Goal: Task Accomplishment & Management: Manage account settings

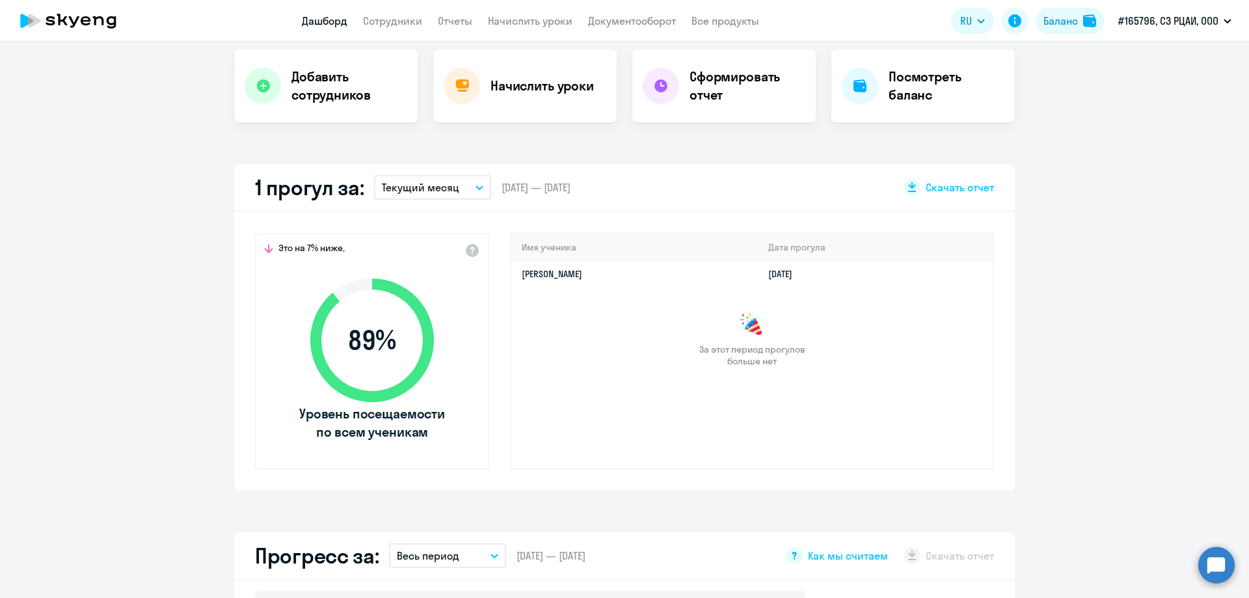
scroll to position [130, 0]
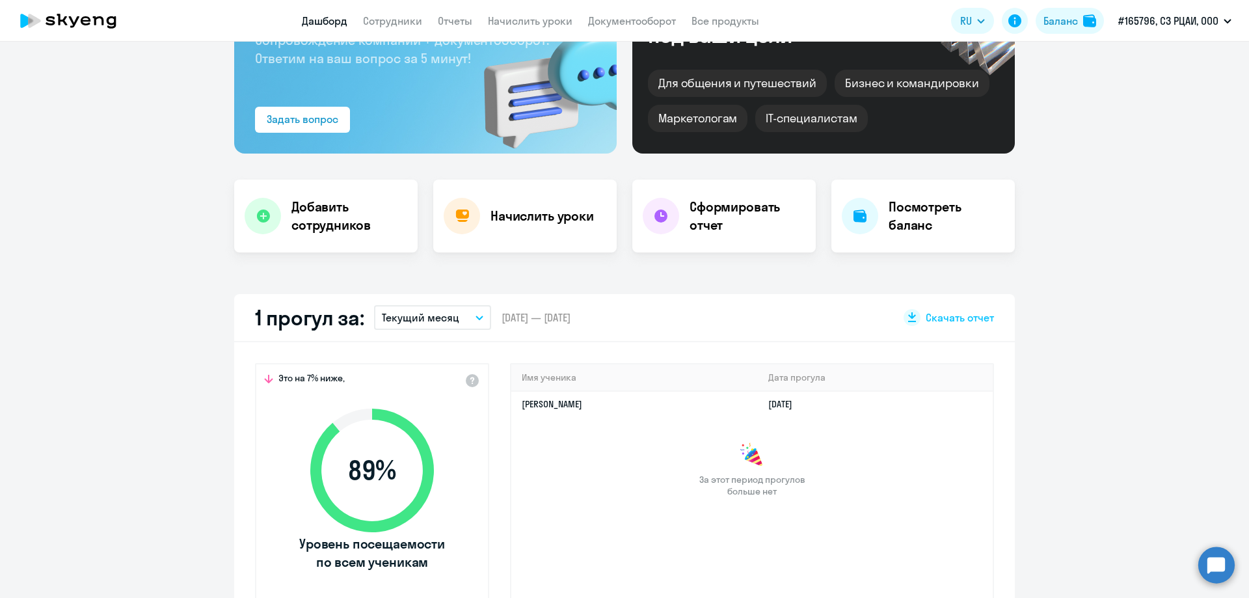
select select "30"
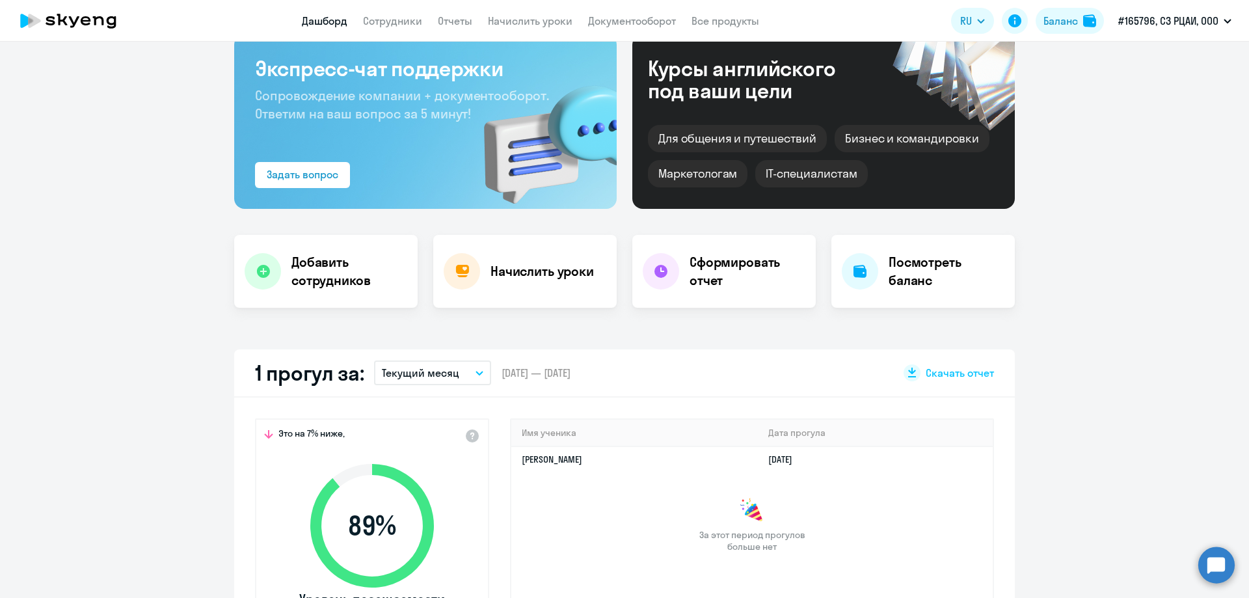
scroll to position [0, 0]
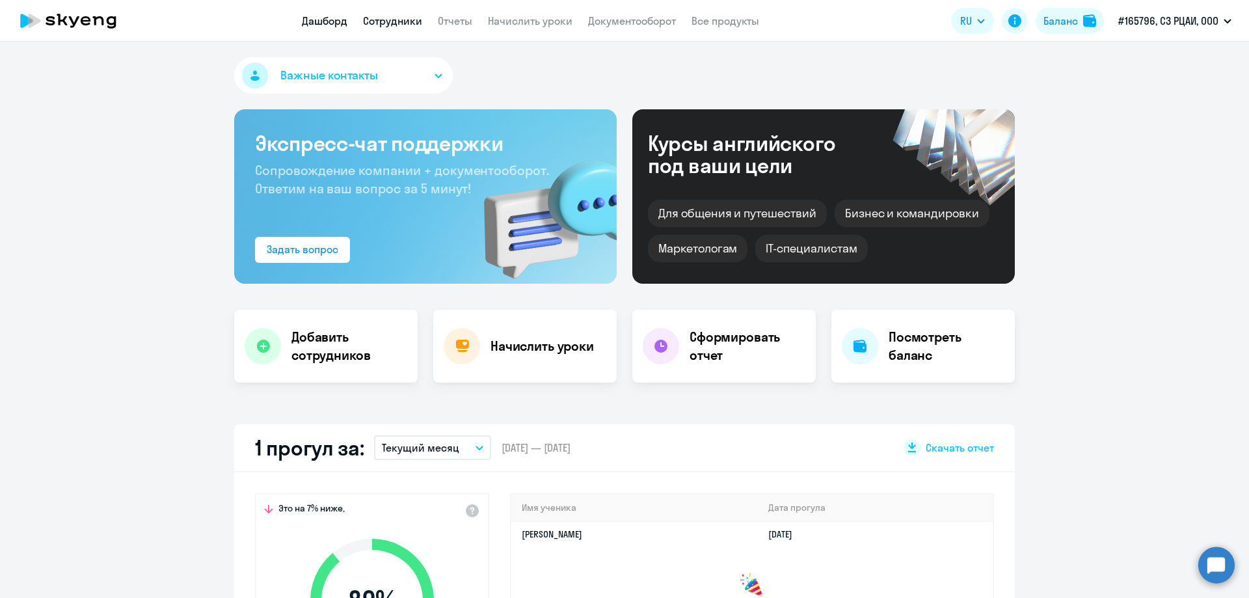
click at [397, 20] on link "Сотрудники" at bounding box center [392, 20] width 59 height 13
select select "30"
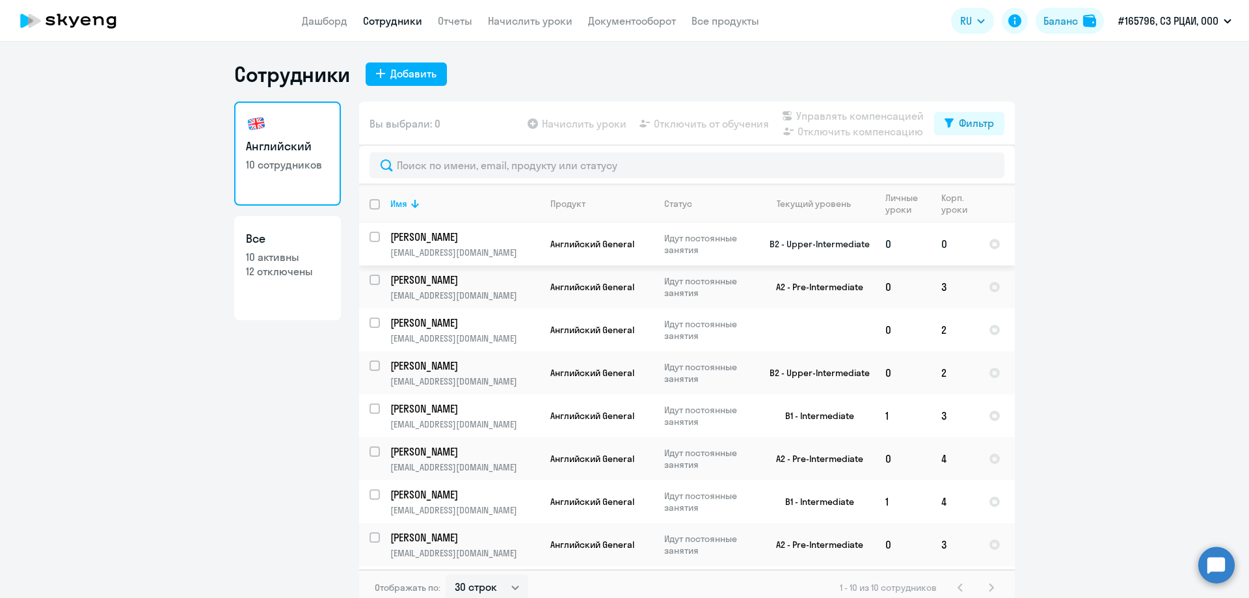
click at [371, 232] on input "select row 12428713" at bounding box center [382, 244] width 26 height 26
checkbox input "true"
click at [672, 123] on span "Отключить от обучения" at bounding box center [711, 124] width 115 height 16
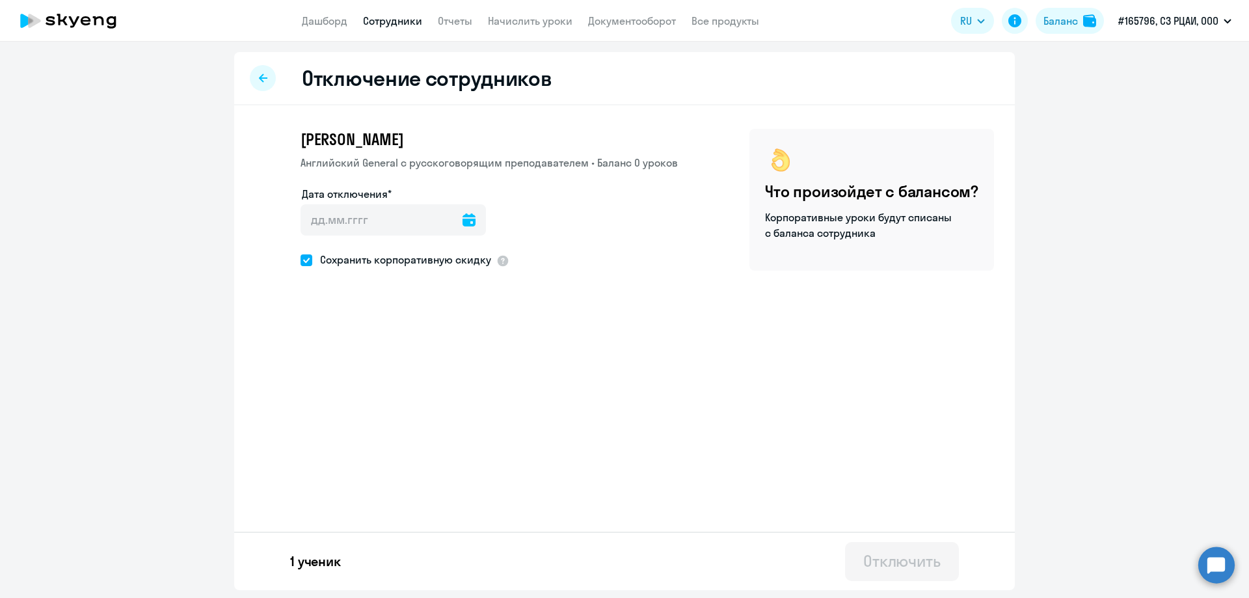
click at [462, 218] on icon at bounding box center [468, 219] width 13 height 13
click at [400, 365] on span "11" at bounding box center [396, 367] width 23 height 23
type input "11.09.2025"
type input "11.9.2025"
click at [892, 559] on div "Отключить" at bounding box center [901, 560] width 77 height 21
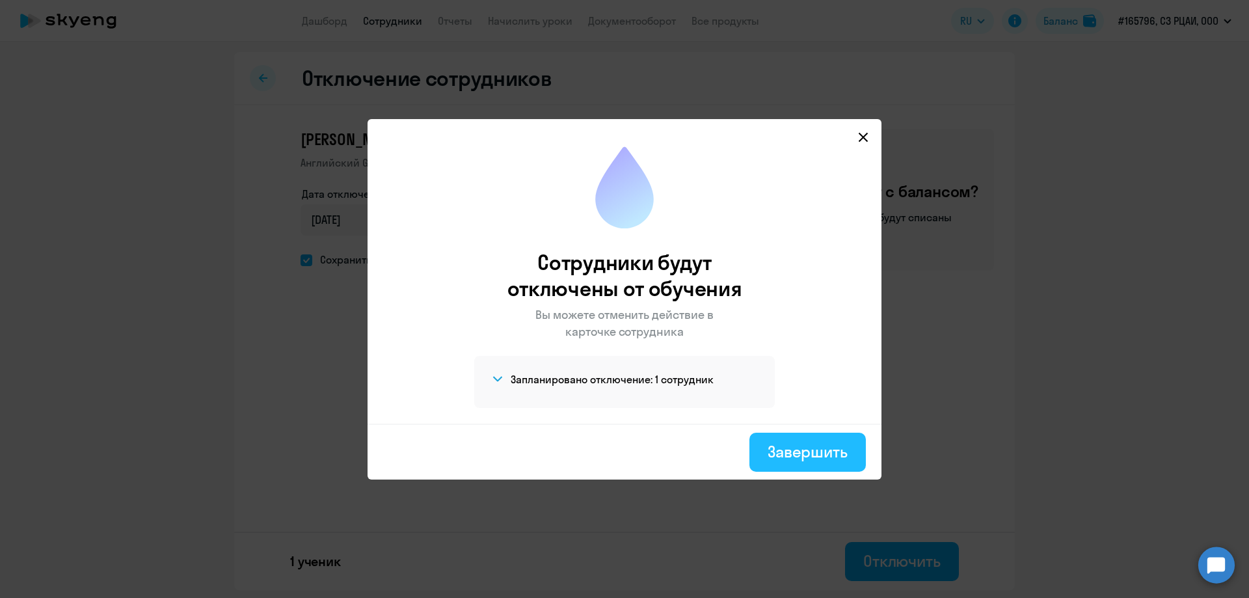
click at [816, 447] on div "Завершить" at bounding box center [807, 451] width 80 height 21
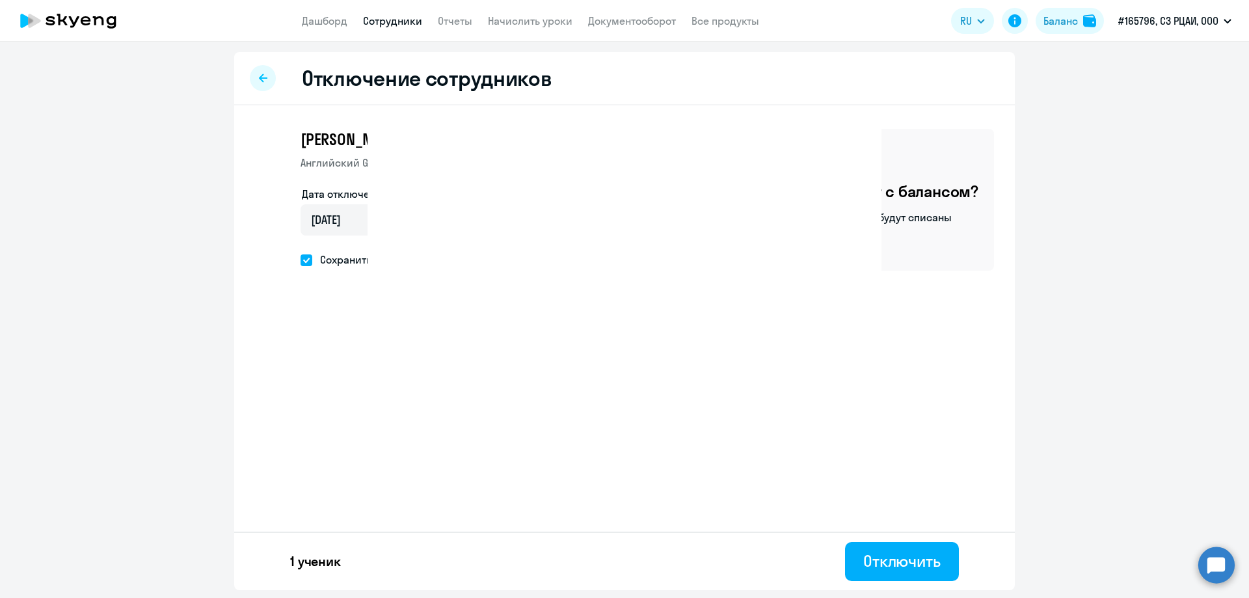
select select "30"
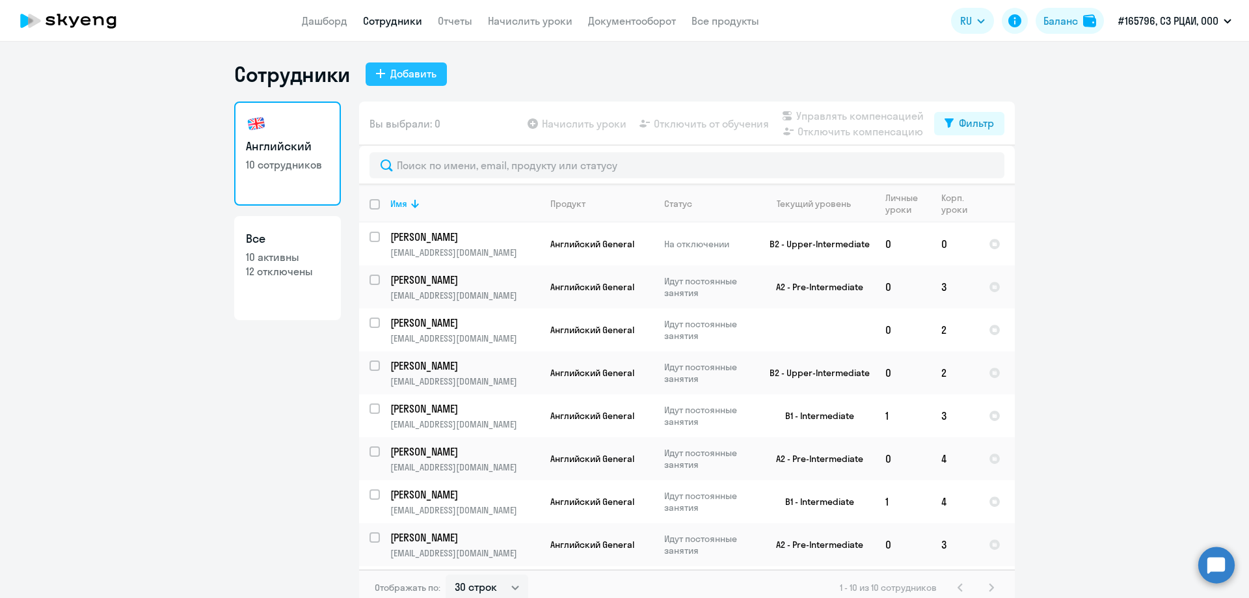
click at [417, 73] on div "Добавить" at bounding box center [413, 74] width 46 height 16
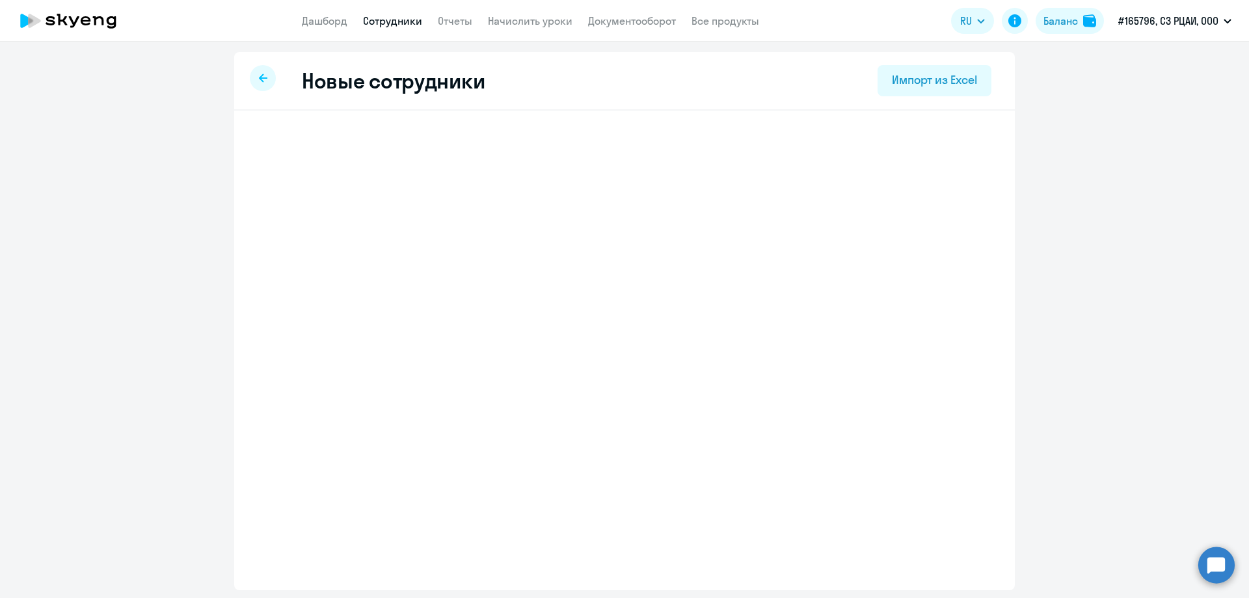
select select "english_adult_not_native_speaker"
select select "3"
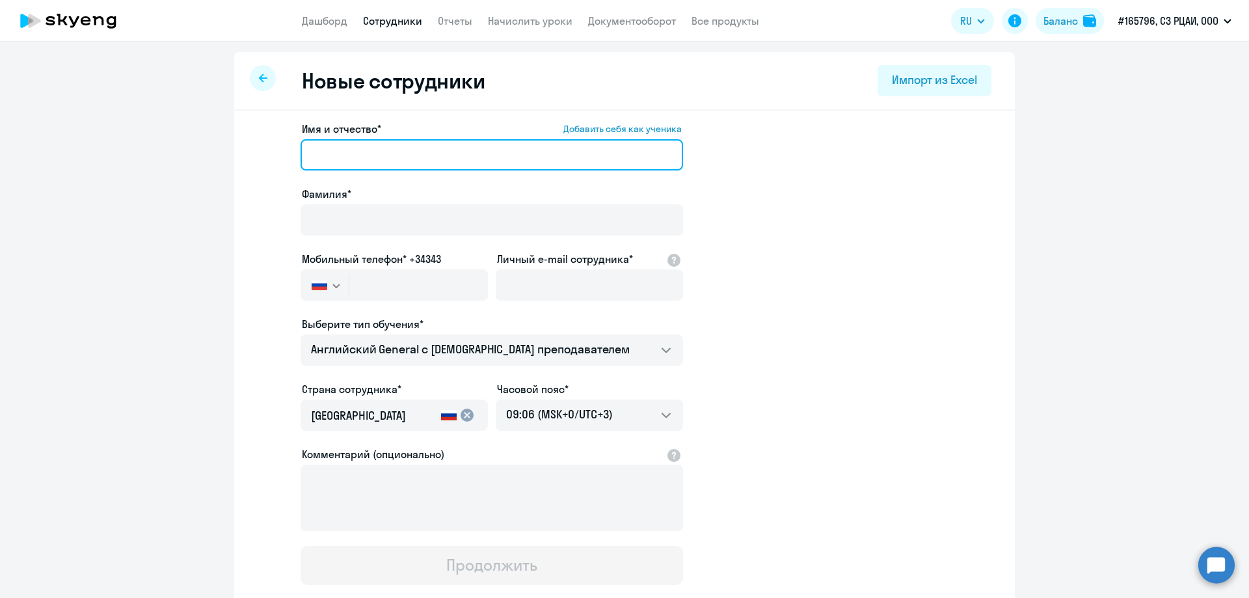
click at [404, 159] on input "Имя и отчество* Добавить себя как ученика" at bounding box center [491, 154] width 382 height 31
type input "х"
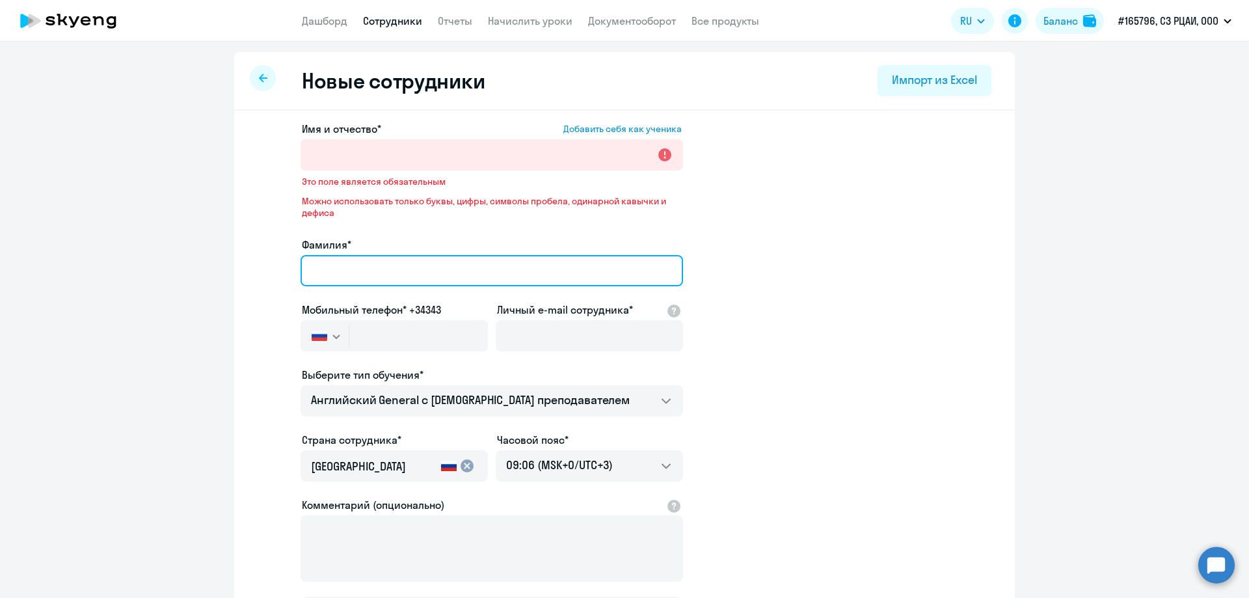
drag, startPoint x: 414, startPoint y: 219, endPoint x: 419, endPoint y: 226, distance: 8.7
click at [419, 237] on div "Фамилия*" at bounding box center [491, 264] width 382 height 55
type input "х"
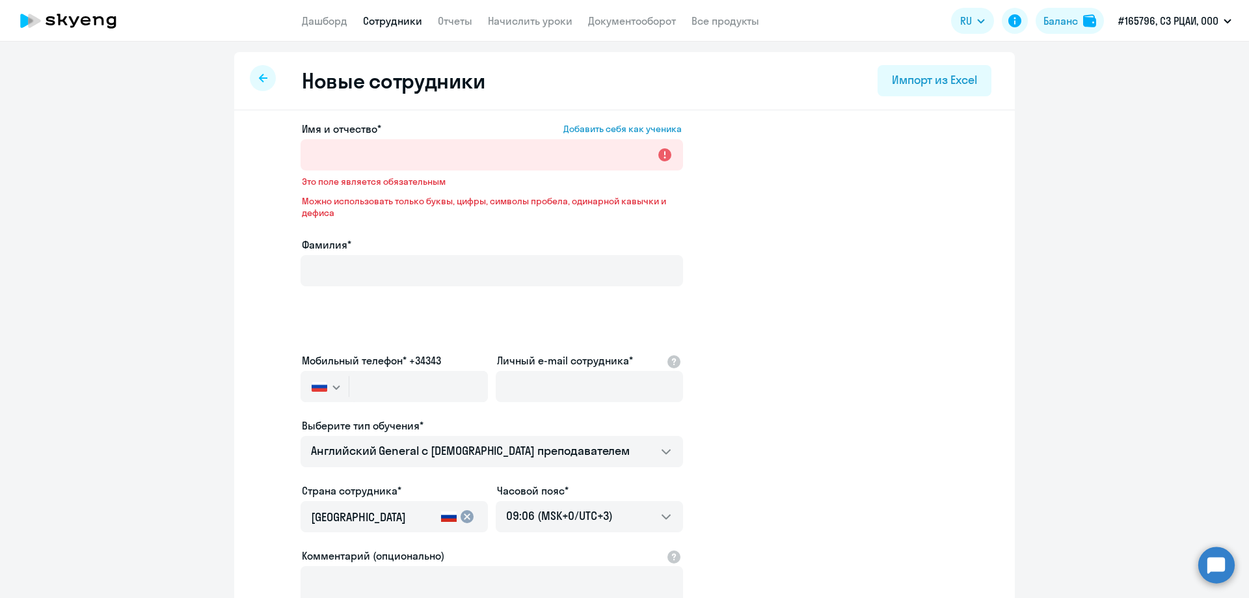
click at [1138, 169] on ng-component "Новые сотрудники Импорт из Excel Имя и отчество* Добавить себя как ученика Это …" at bounding box center [624, 418] width 1249 height 732
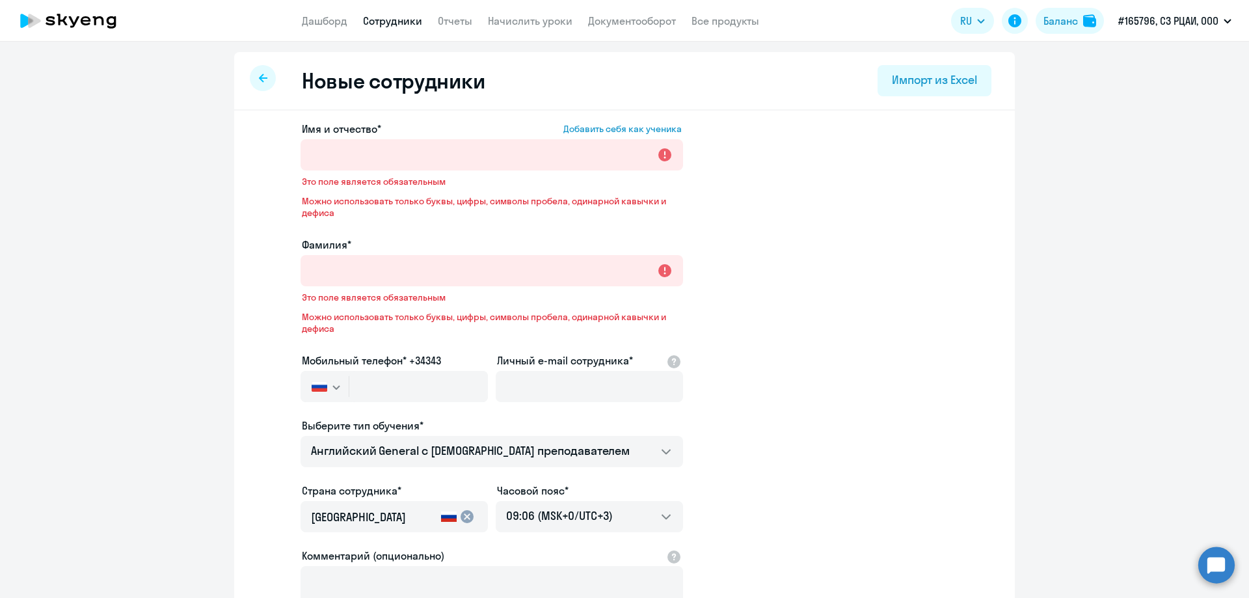
drag, startPoint x: 1161, startPoint y: 282, endPoint x: 895, endPoint y: 232, distance: 271.1
click at [1149, 284] on ng-component "Новые сотрудники Импорт из Excel Имя и отчество* Добавить себя как ученика Это …" at bounding box center [624, 418] width 1249 height 732
click at [261, 73] on div at bounding box center [263, 78] width 26 height 26
select select "30"
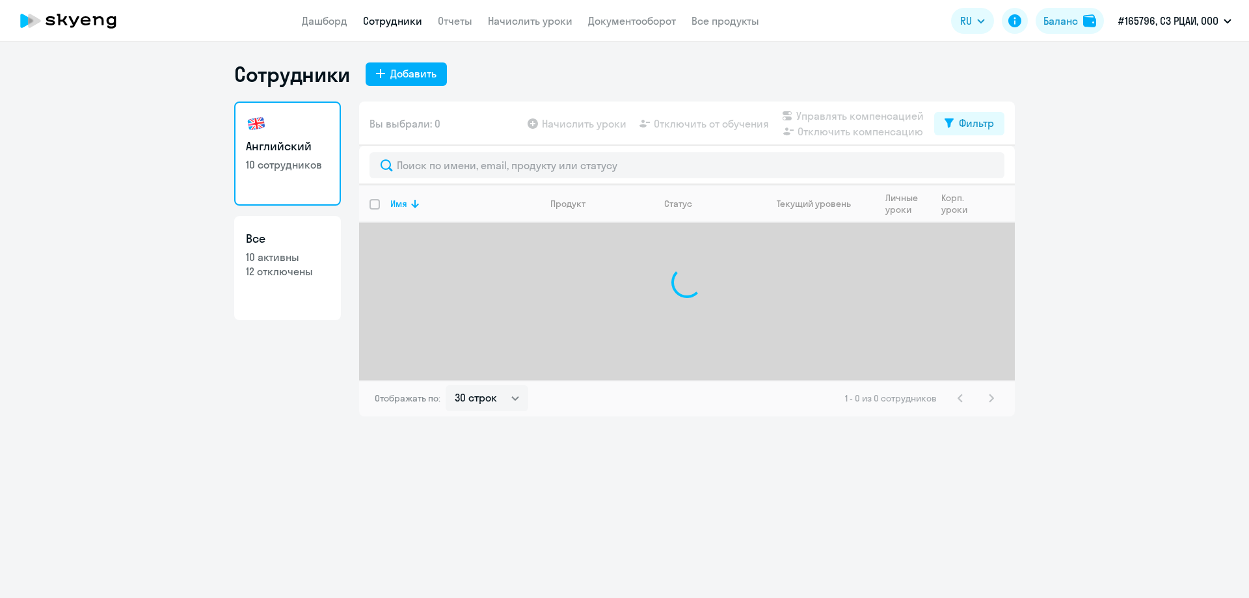
select select "30"
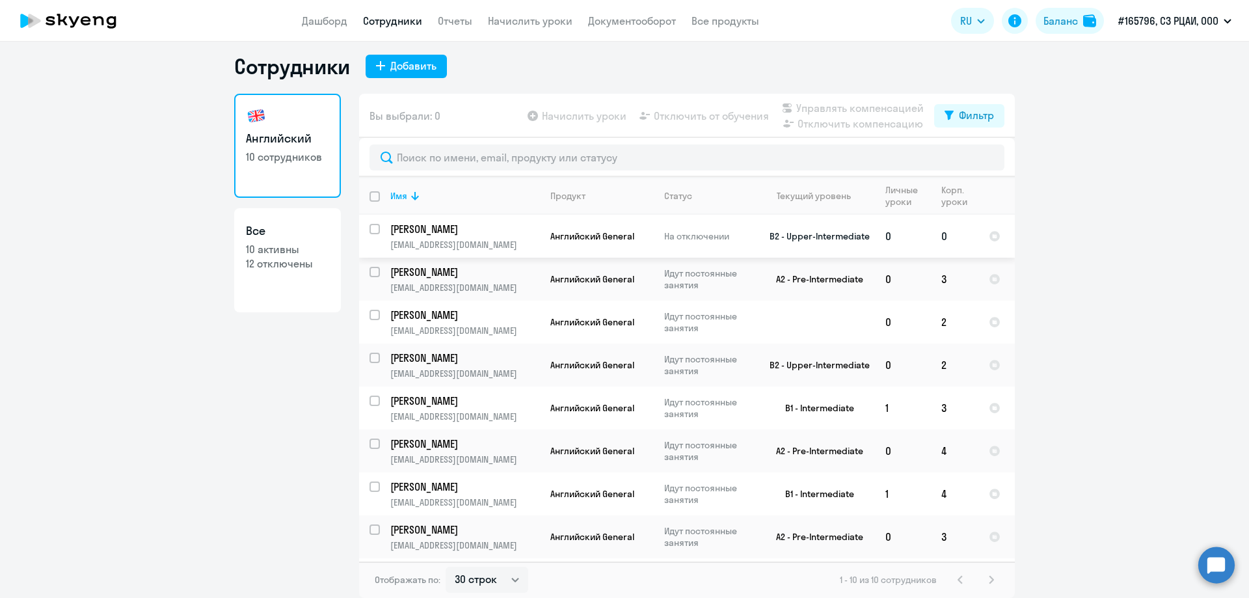
click at [493, 234] on p "[PERSON_NAME]" at bounding box center [463, 229] width 147 height 14
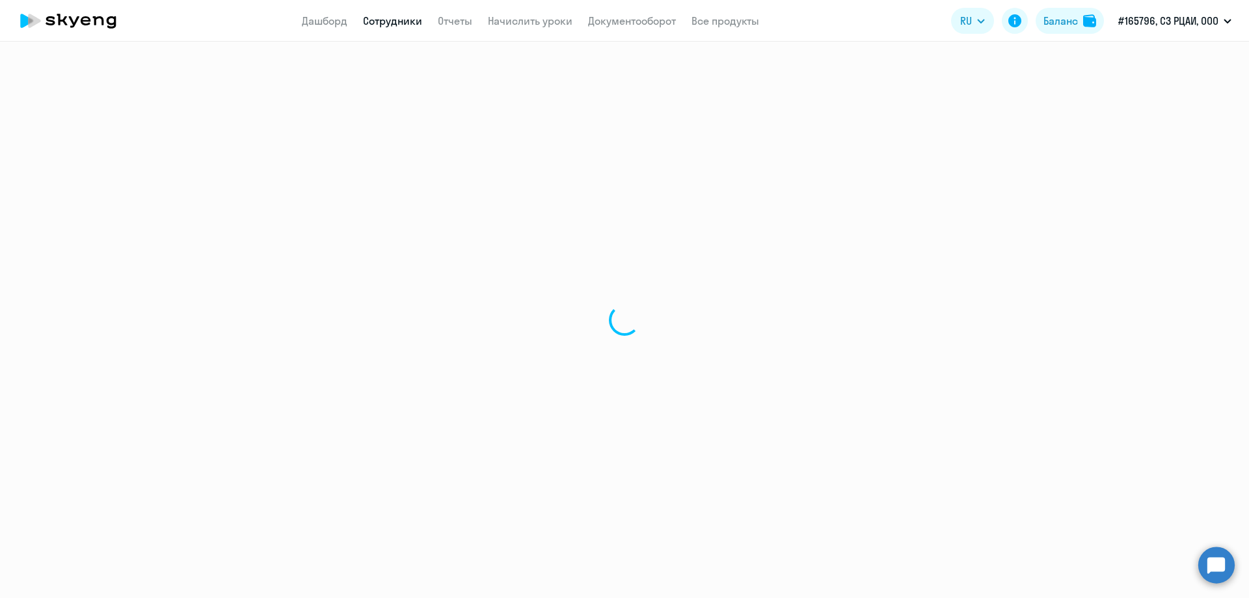
select select "english"
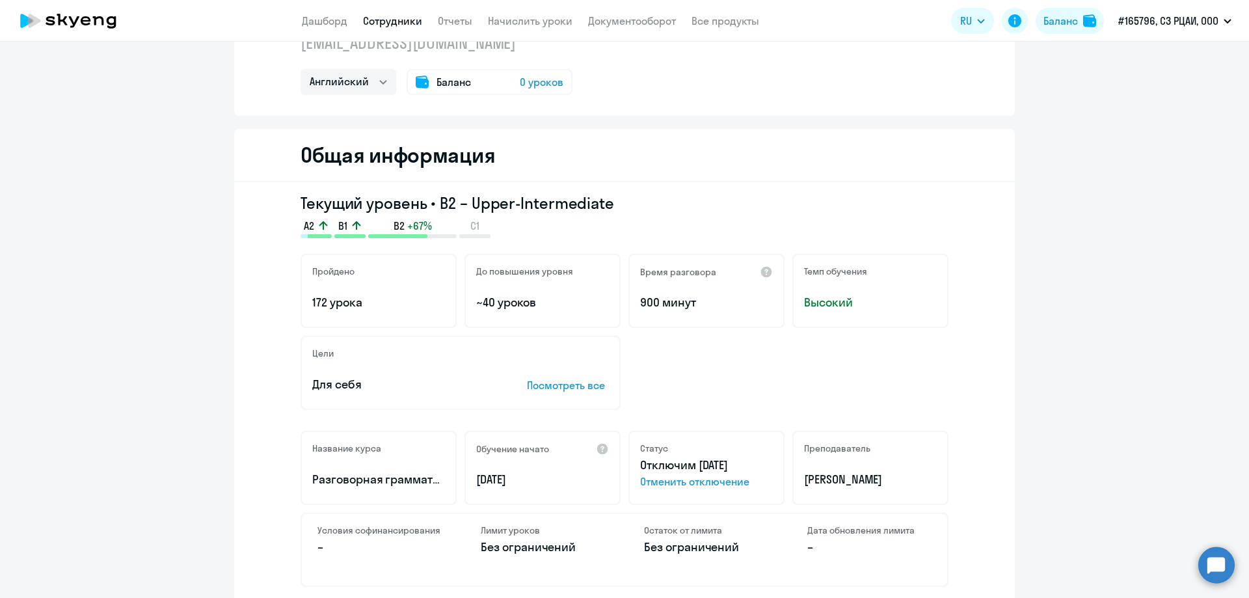
scroll to position [325, 0]
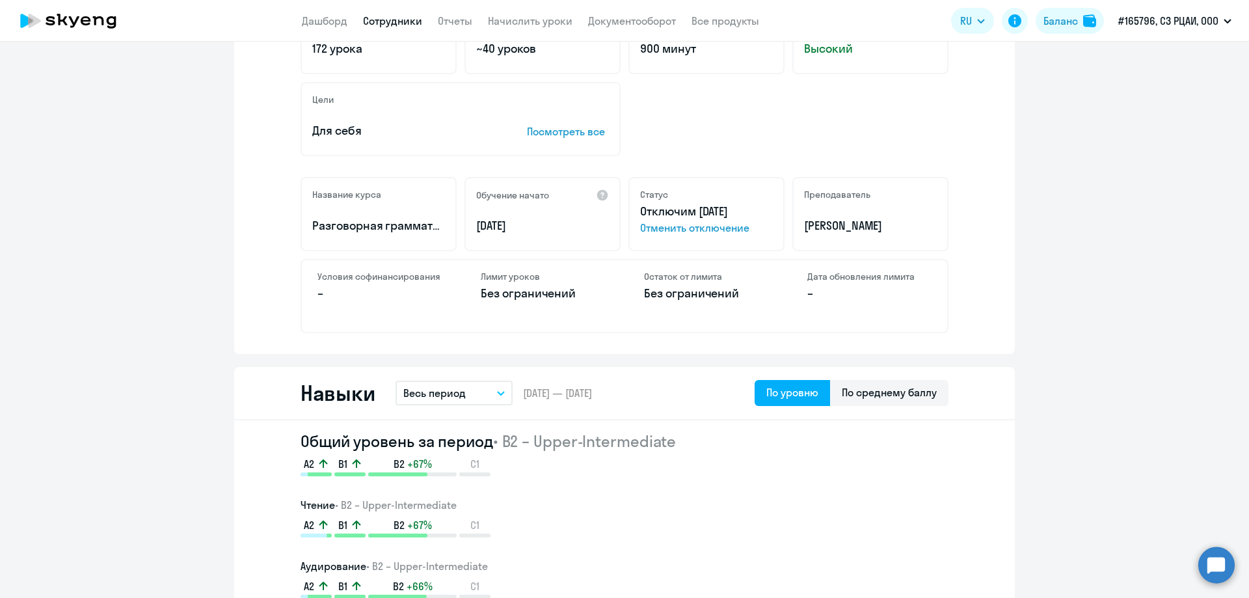
click at [687, 227] on span "Отменить отключение" at bounding box center [706, 228] width 133 height 16
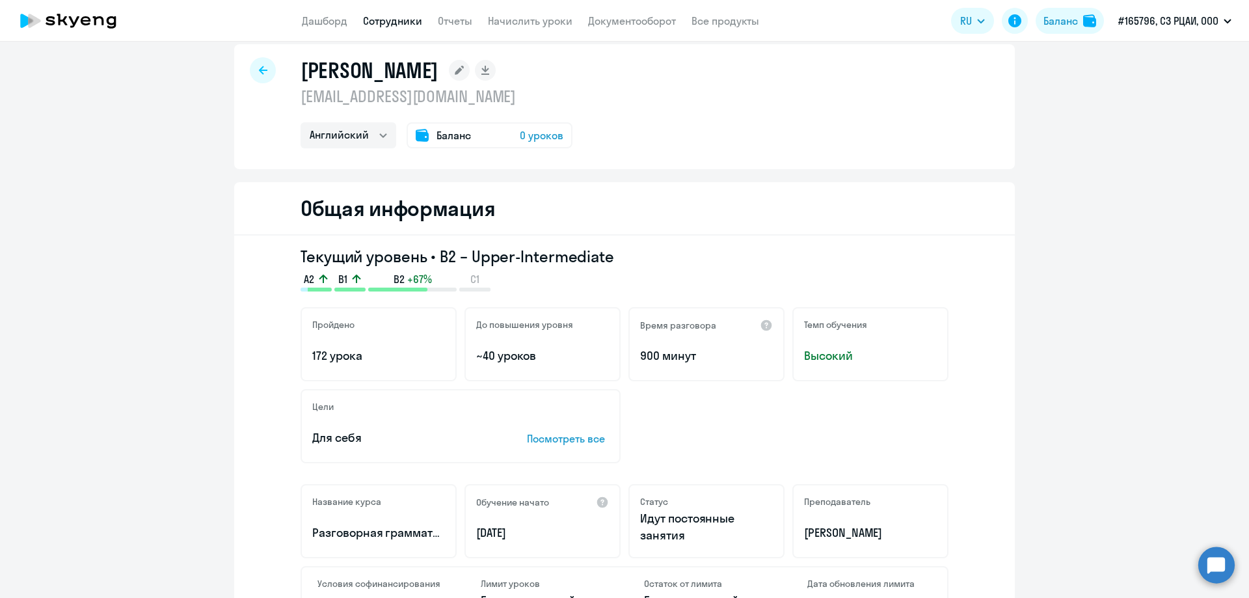
scroll to position [0, 0]
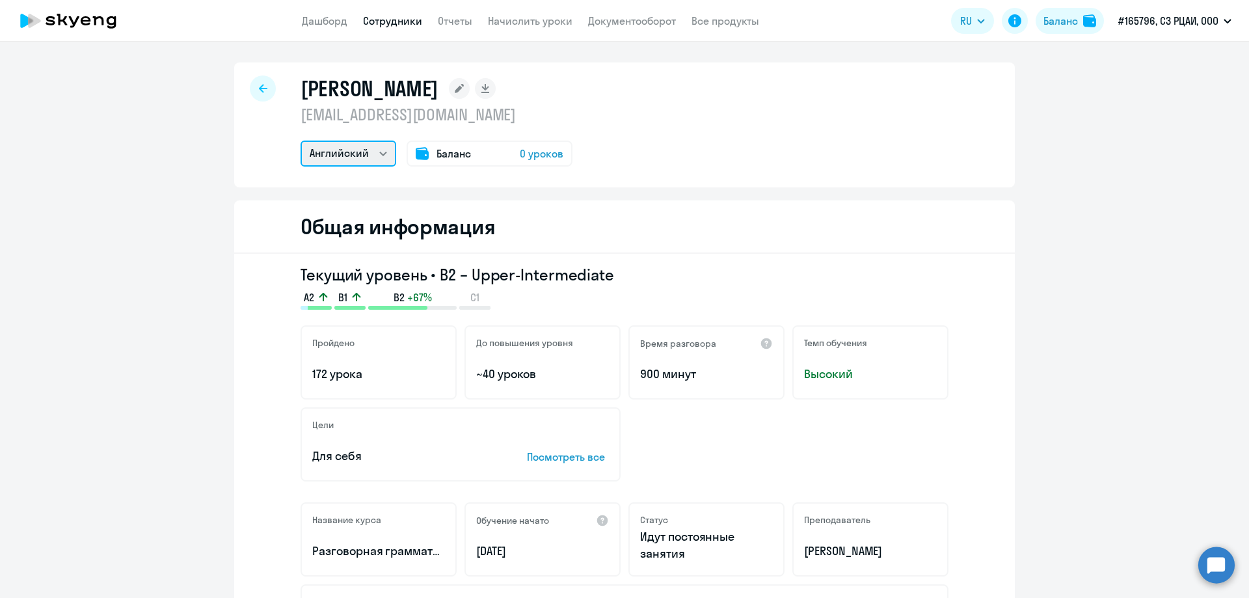
click at [376, 149] on select "Английский" at bounding box center [348, 153] width 96 height 26
click at [662, 142] on div "[PERSON_NAME] [PERSON_NAME][EMAIL_ADDRESS][DOMAIN_NAME] [PERSON_NAME] Баланс 0 …" at bounding box center [624, 124] width 780 height 125
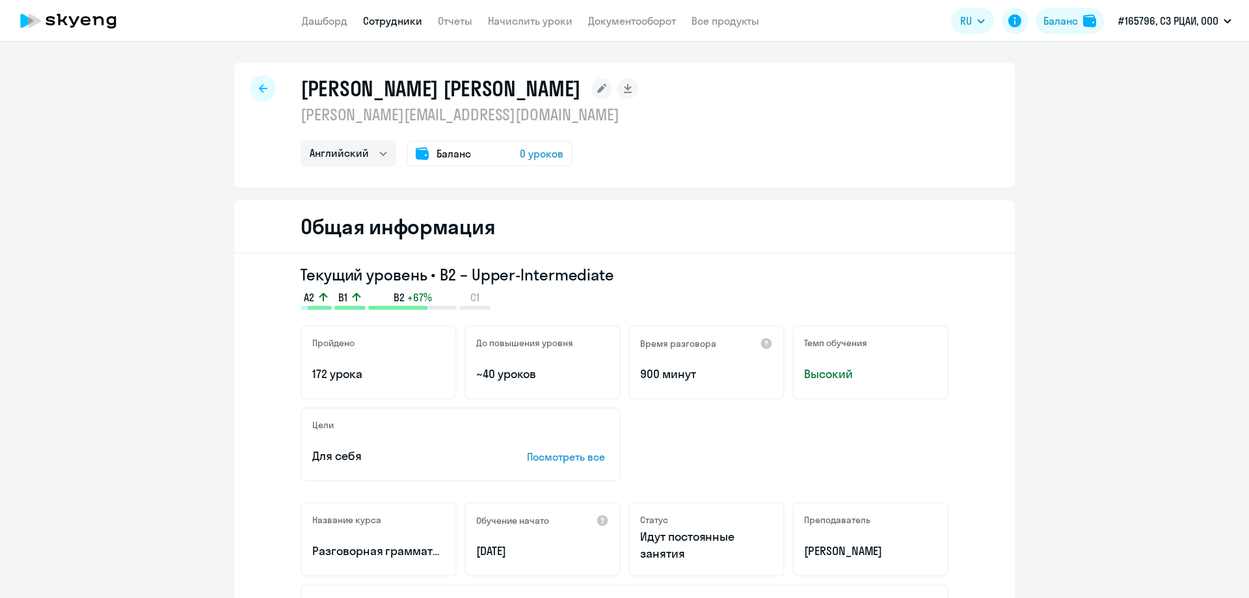
select select "english"
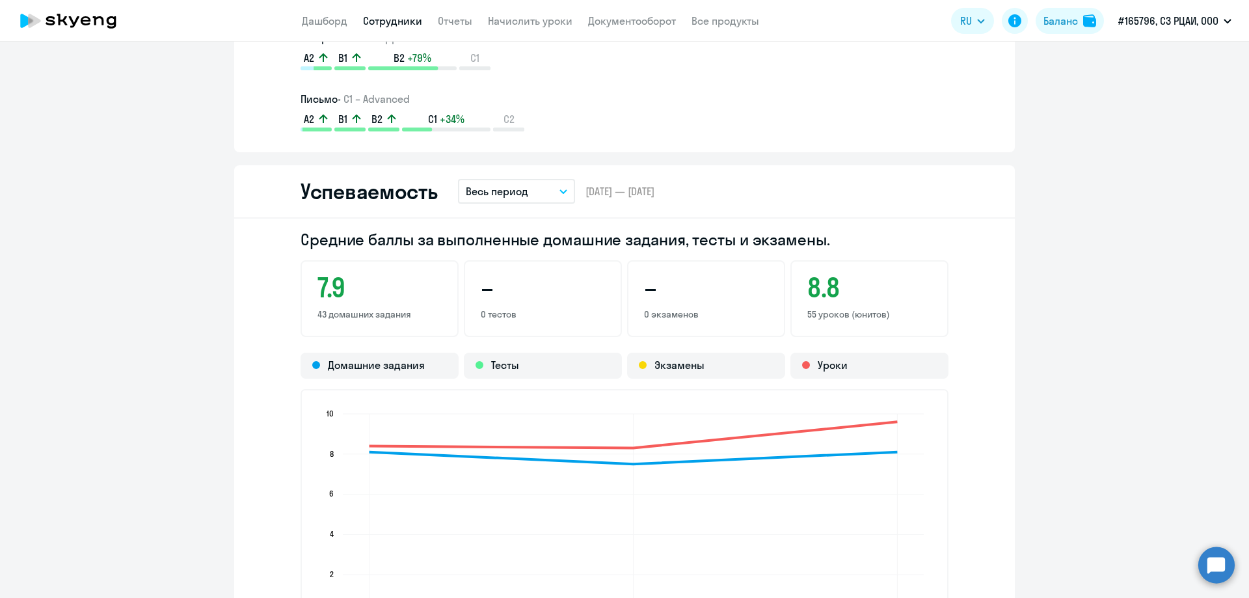
scroll to position [1496, 0]
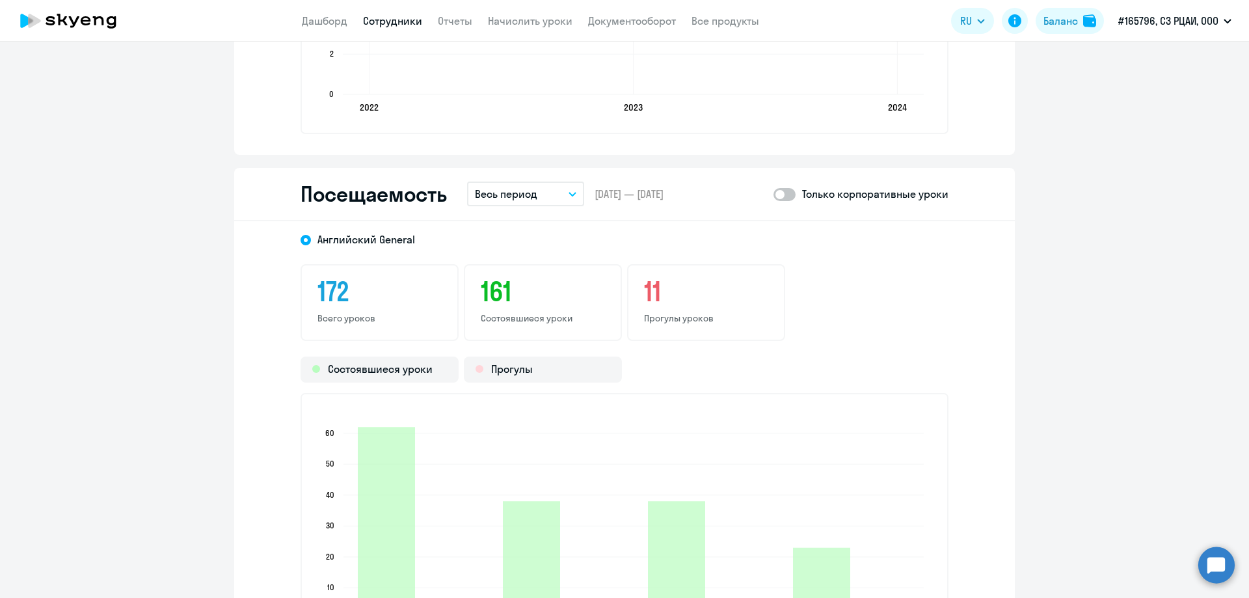
click at [650, 297] on h3 "11" at bounding box center [706, 291] width 124 height 31
click at [786, 189] on span at bounding box center [784, 194] width 22 height 13
click at [773, 194] on input "checkbox" at bounding box center [773, 194] width 1 height 1
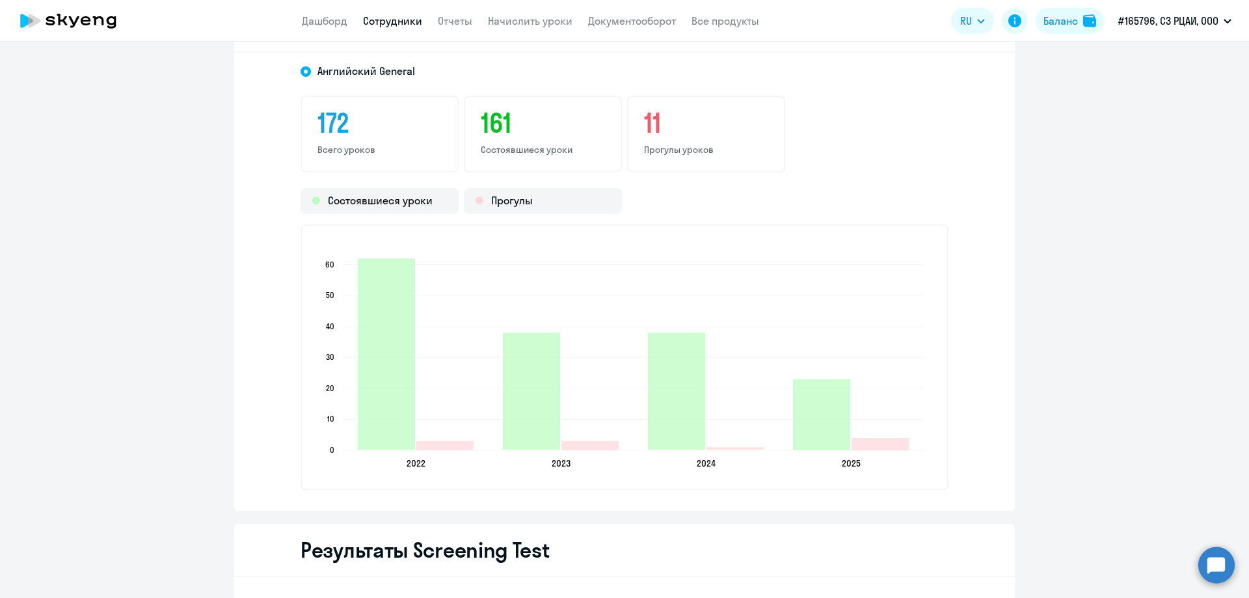
scroll to position [1626, 0]
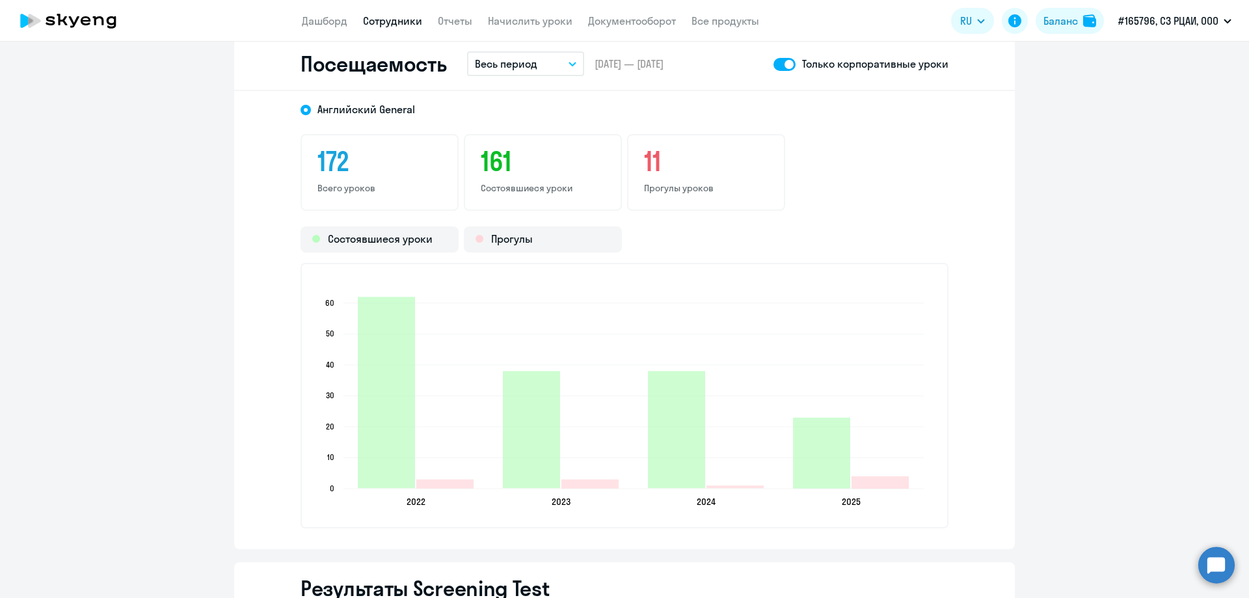
click at [783, 65] on span at bounding box center [784, 64] width 22 height 13
click at [773, 64] on input "checkbox" at bounding box center [773, 64] width 1 height 1
checkbox input "false"
